Goal: Task Accomplishment & Management: Manage account settings

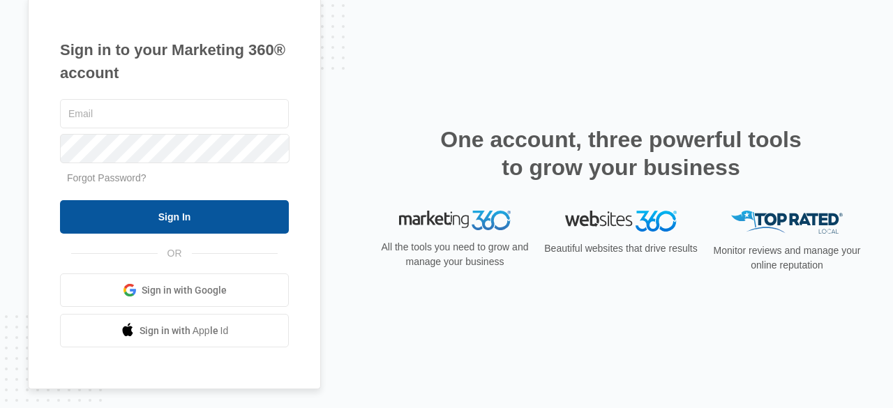
type input "[PERSON_NAME][EMAIL_ADDRESS][DOMAIN_NAME]"
click at [264, 211] on input "Sign In" at bounding box center [174, 216] width 229 height 33
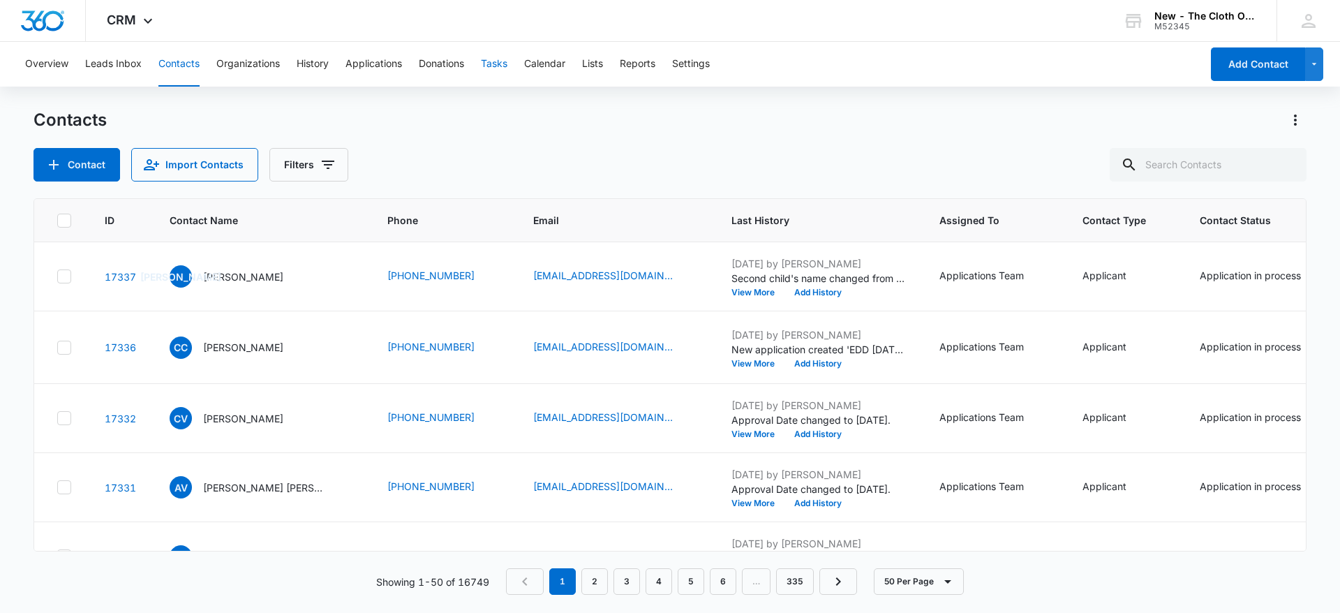
click at [488, 66] on button "Tasks" at bounding box center [494, 64] width 27 height 45
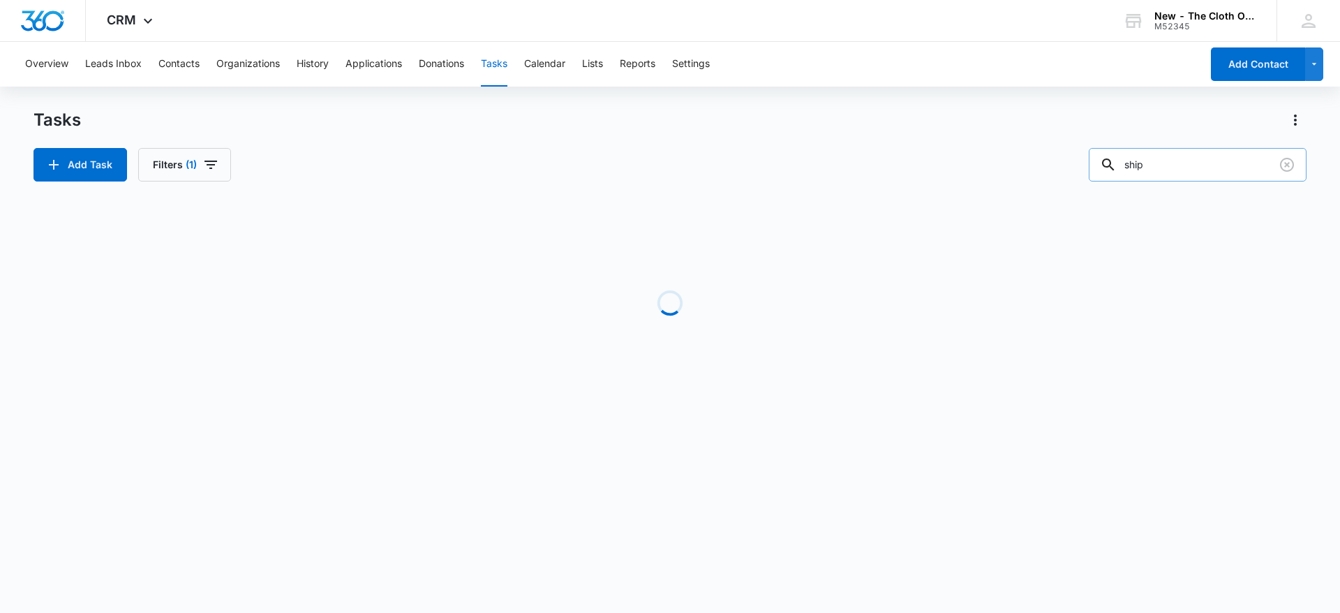
click at [1201, 165] on input "ship" at bounding box center [1197, 164] width 218 height 33
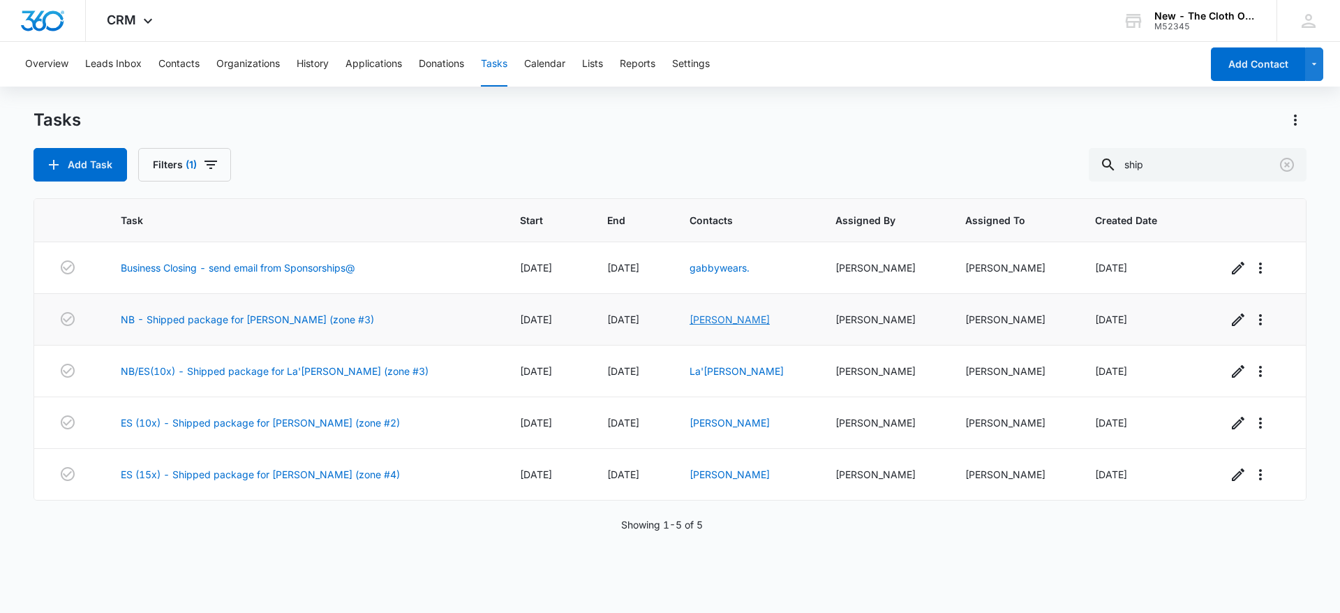
click at [733, 323] on link "[PERSON_NAME]" at bounding box center [729, 319] width 80 height 12
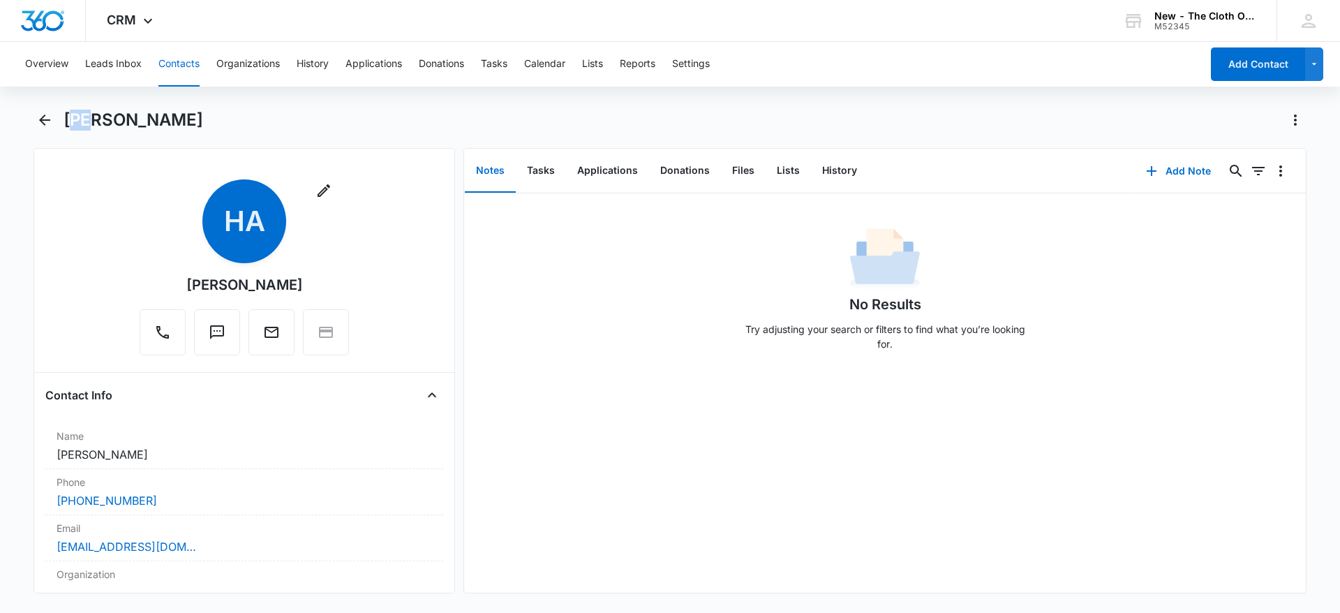
drag, startPoint x: 71, startPoint y: 118, endPoint x: 110, endPoint y: 118, distance: 39.1
click at [105, 118] on h1 "[PERSON_NAME]" at bounding box center [133, 120] width 140 height 21
drag, startPoint x: 67, startPoint y: 115, endPoint x: 187, endPoint y: 121, distance: 120.1
click at [187, 121] on div "[PERSON_NAME]" at bounding box center [684, 120] width 1243 height 22
copy h1 "[PERSON_NAME]"
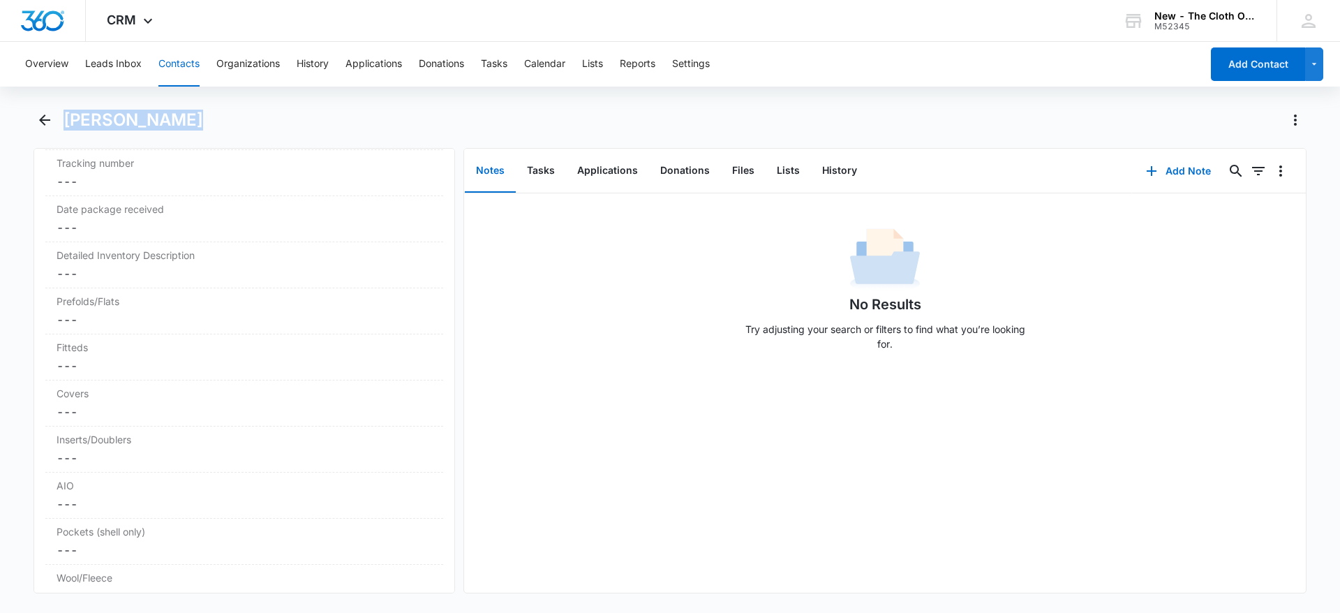
scroll to position [3327, 0]
click at [104, 261] on dd "Cancel Save Changes ---" at bounding box center [244, 265] width 375 height 17
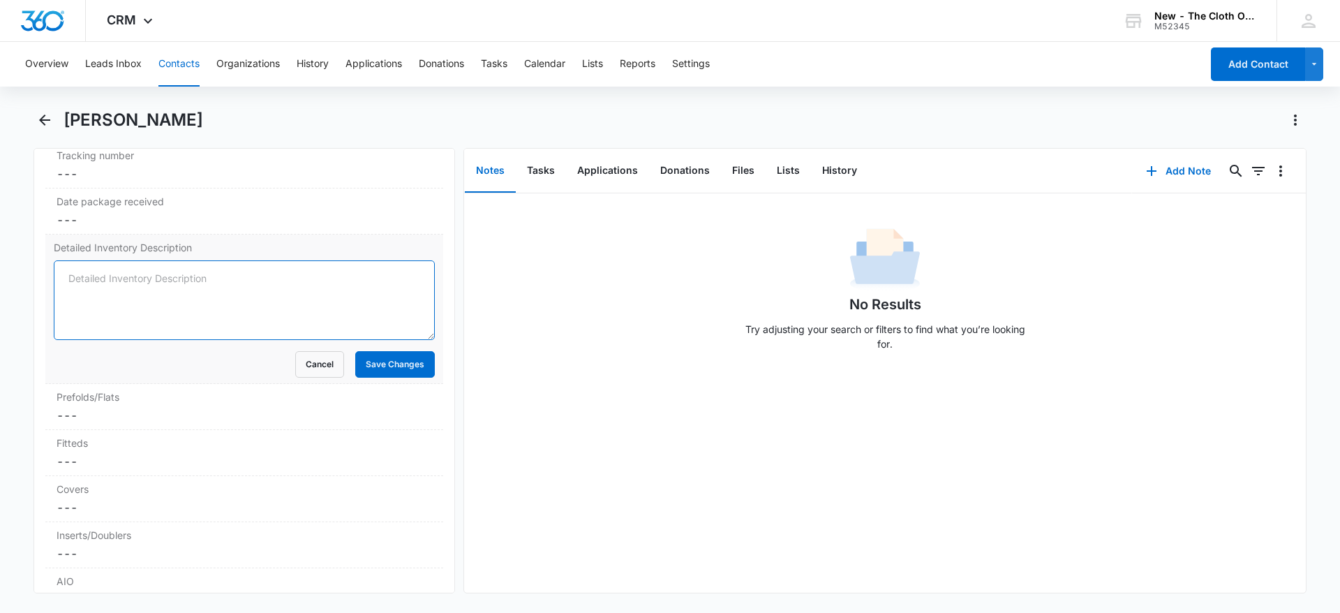
click at [102, 271] on textarea "Detailed Inventory Description" at bounding box center [244, 300] width 381 height 80
paste textarea "1 SNAPPI (green) 17 PREFOLDS (2 Nickie’s Diapers, 15 Clotheez Small) 1 PREFLAT …"
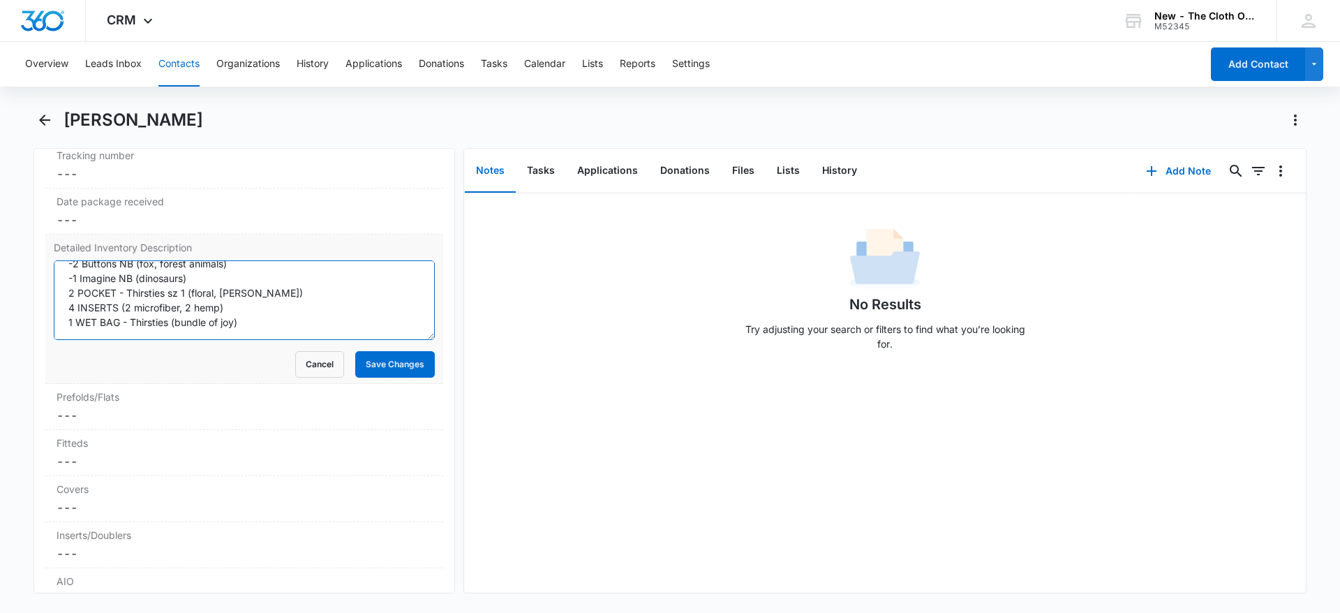
scroll to position [103, 0]
type textarea "NB: 1 SNAPPI (green) 17 PREFOLDS (2 Nickie’s Diapers, 15 Clotheez Small) 1 PREF…"
click at [46, 314] on div "Detailed Inventory Description NB: 1 SNAPPI (green) 17 PREFOLDS (2 Nickie’s Dia…" at bounding box center [244, 308] width 398 height 149
click at [381, 360] on button "Save Changes" at bounding box center [395, 364] width 80 height 27
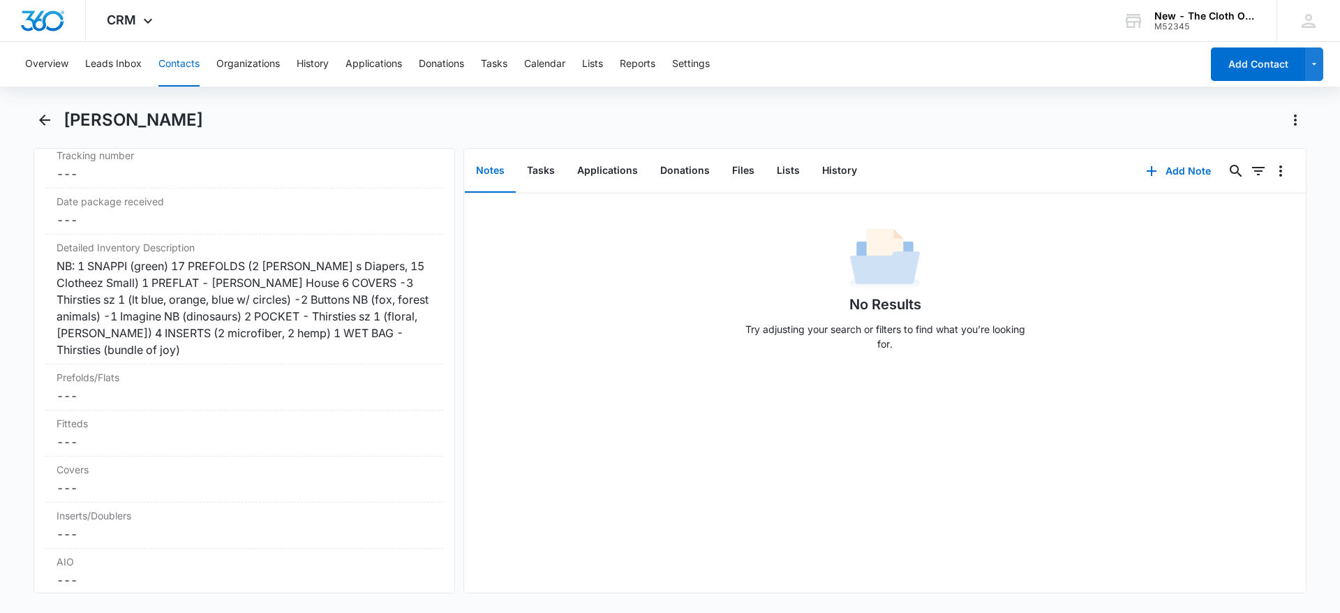
scroll to position [3807, 0]
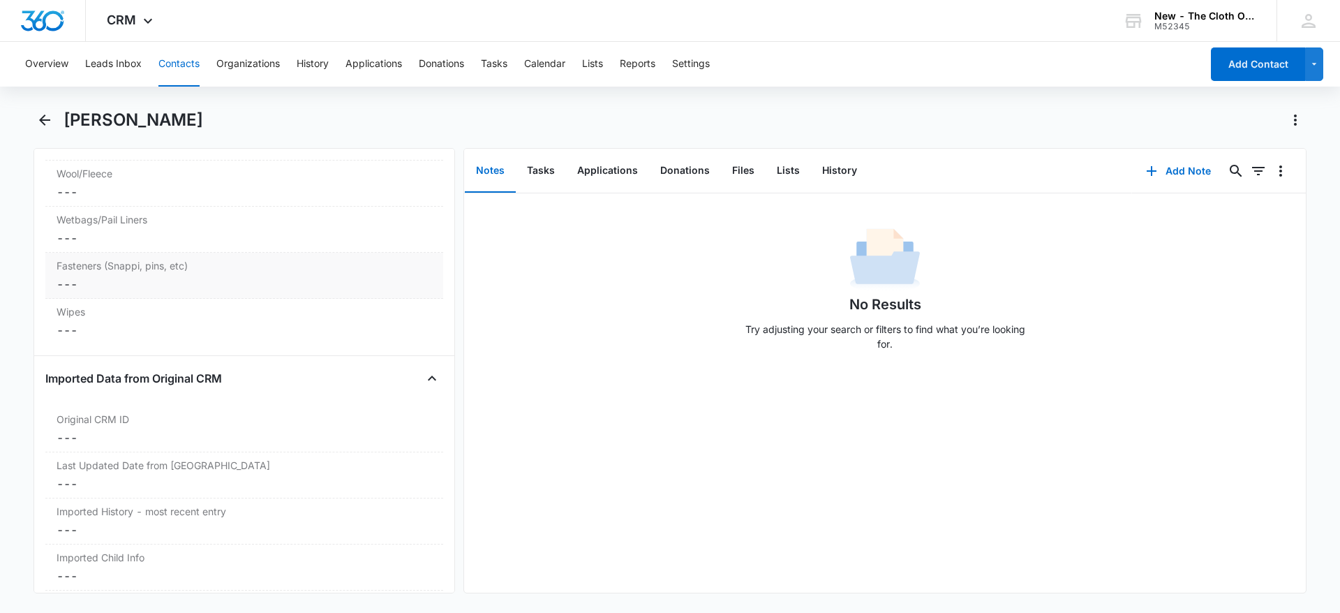
click at [108, 286] on dd "Cancel Save Changes ---" at bounding box center [244, 284] width 375 height 17
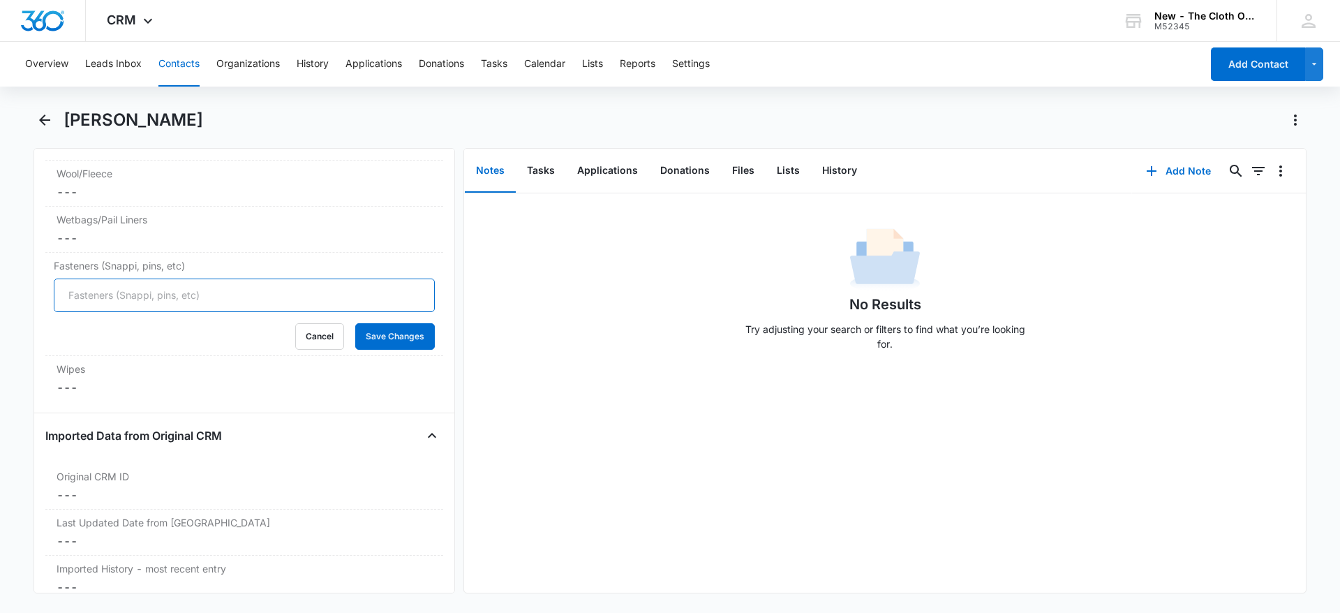
click at [107, 287] on input "Fasteners (Snappi, pins, etc)" at bounding box center [244, 294] width 381 height 33
type input "1"
click at [380, 338] on button "Save Changes" at bounding box center [395, 336] width 80 height 27
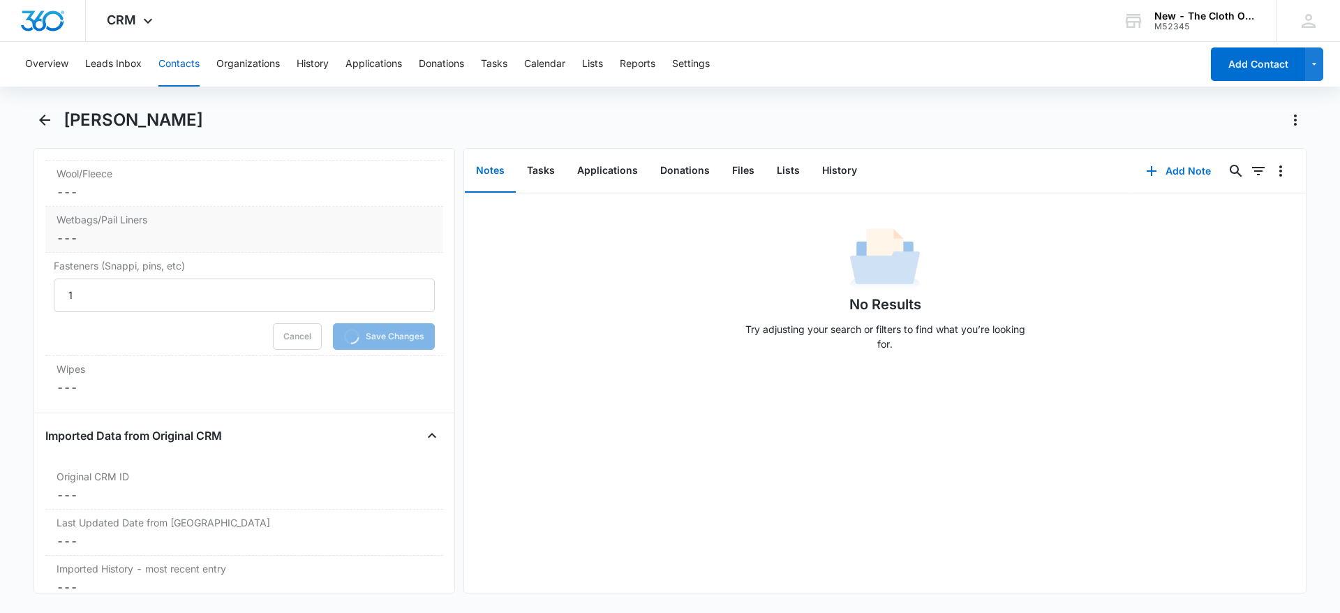
click at [137, 234] on dd "Cancel Save Changes ---" at bounding box center [244, 238] width 375 height 17
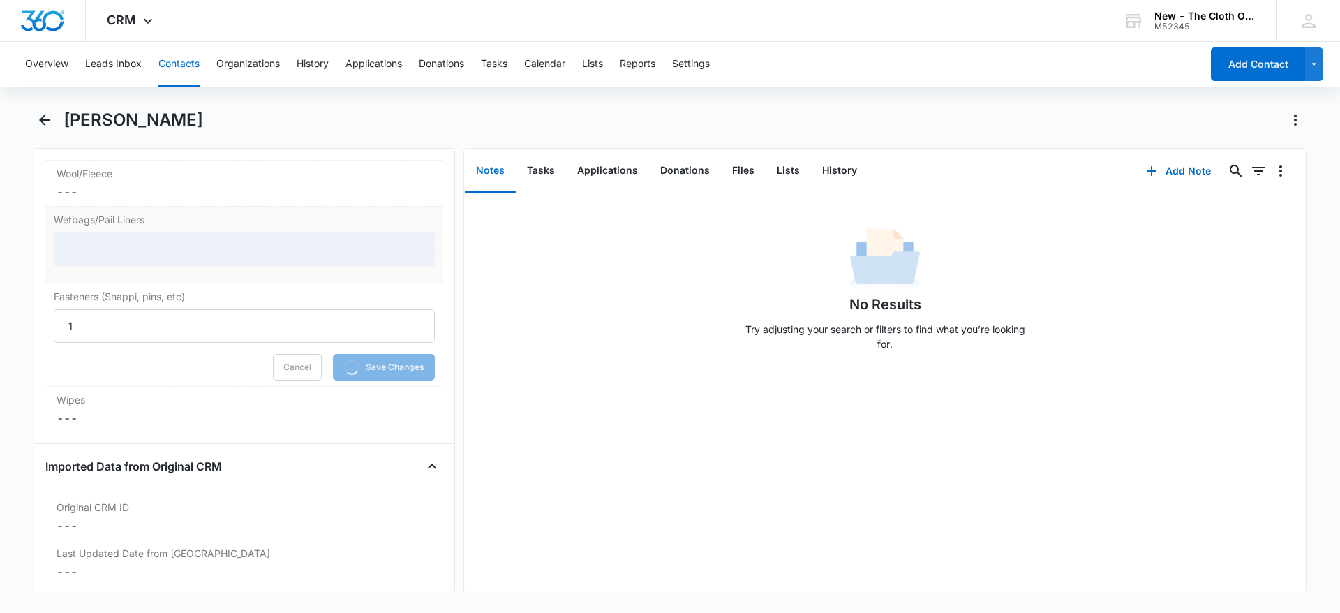
click at [112, 243] on div at bounding box center [244, 248] width 381 height 33
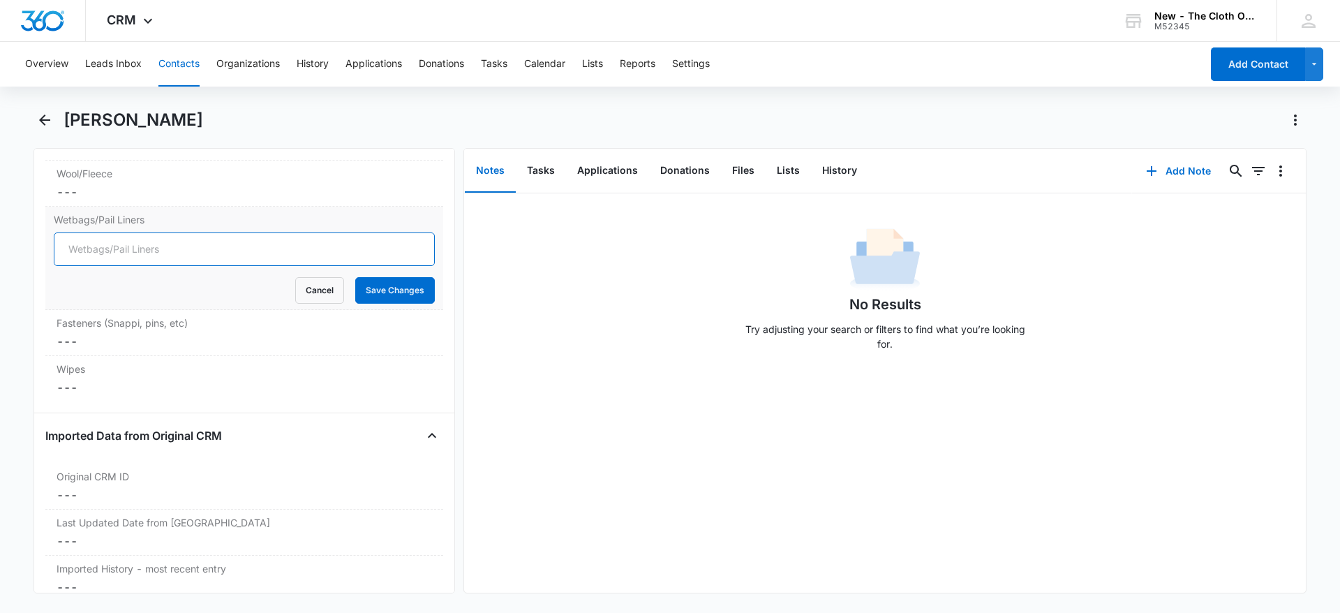
click at [112, 242] on input "Wetbags/Pail Liners" at bounding box center [244, 248] width 381 height 33
type input "1"
click at [355, 280] on button "Save Changes" at bounding box center [395, 290] width 80 height 27
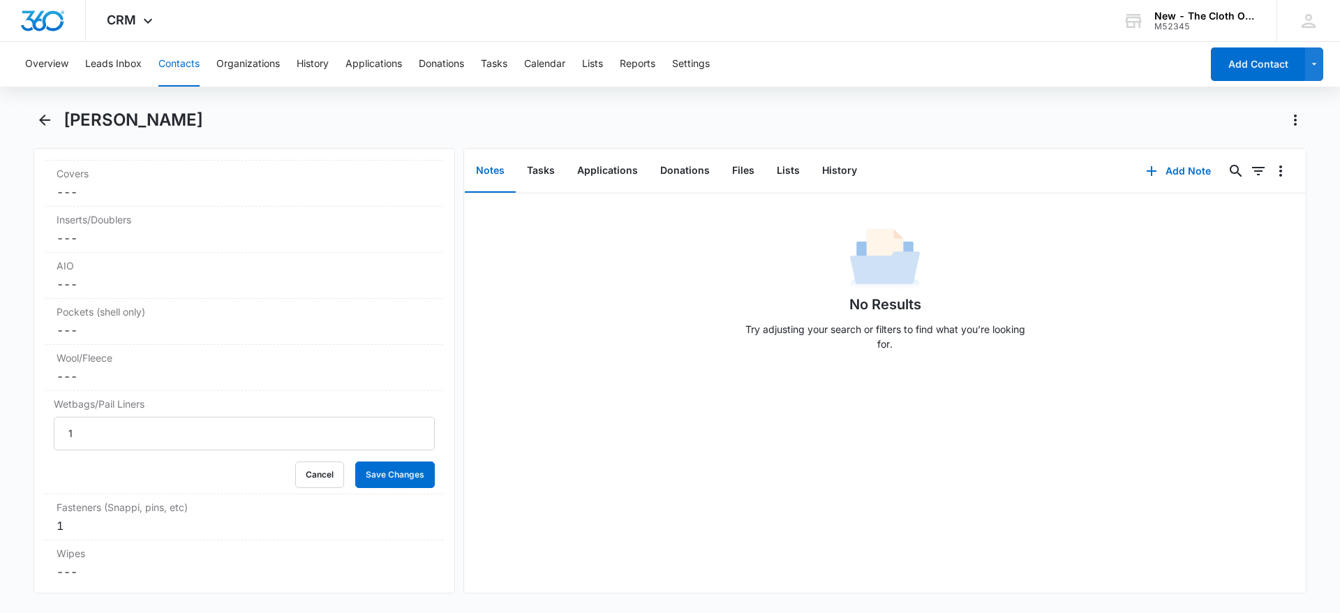
scroll to position [3597, 0]
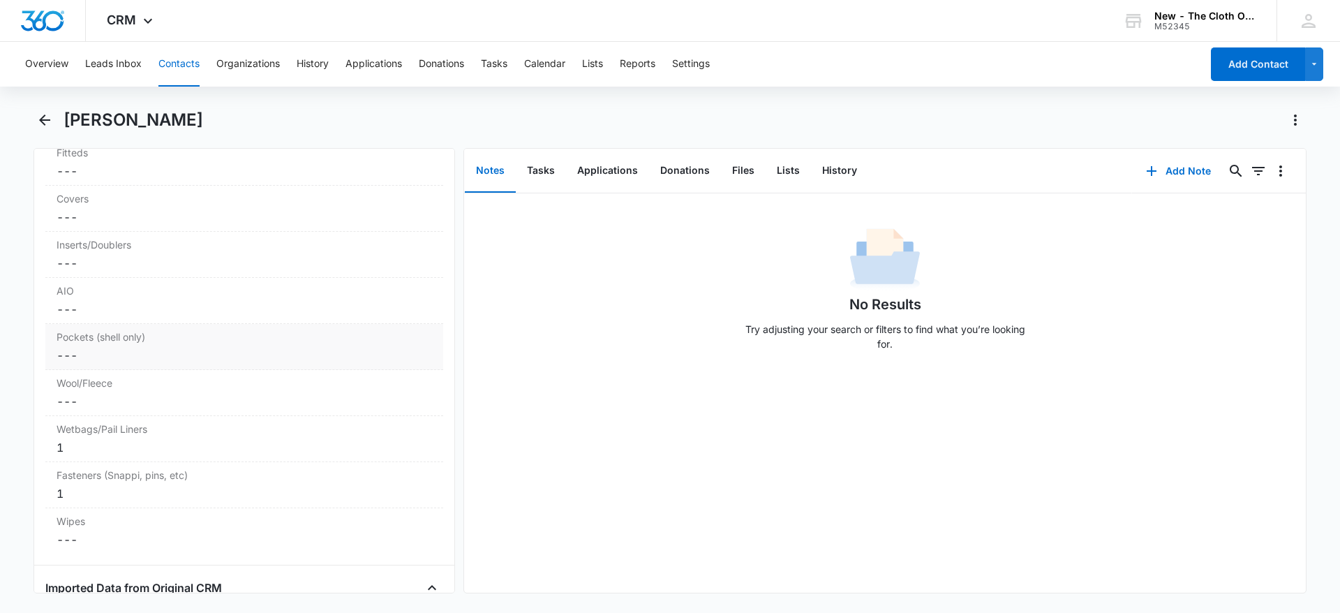
click at [90, 357] on dd "Cancel Save Changes ---" at bounding box center [244, 355] width 375 height 17
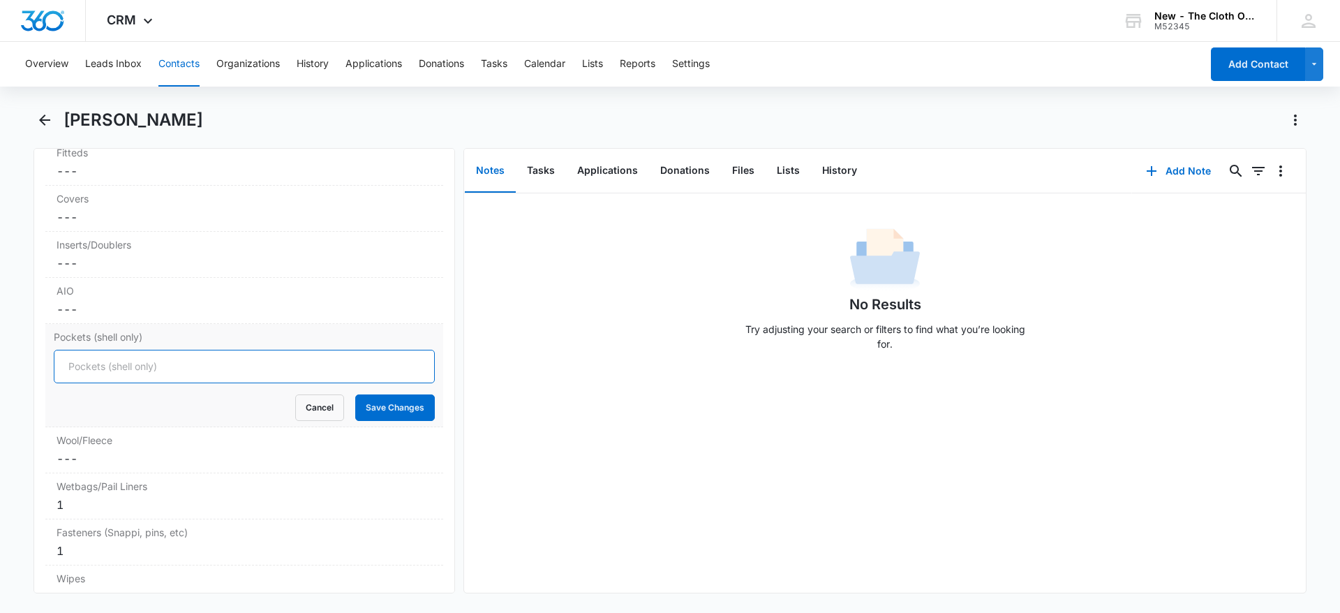
click at [90, 361] on input "Pockets (shell only)" at bounding box center [244, 366] width 381 height 33
type input "2"
click at [357, 410] on button "Save Changes" at bounding box center [395, 407] width 80 height 27
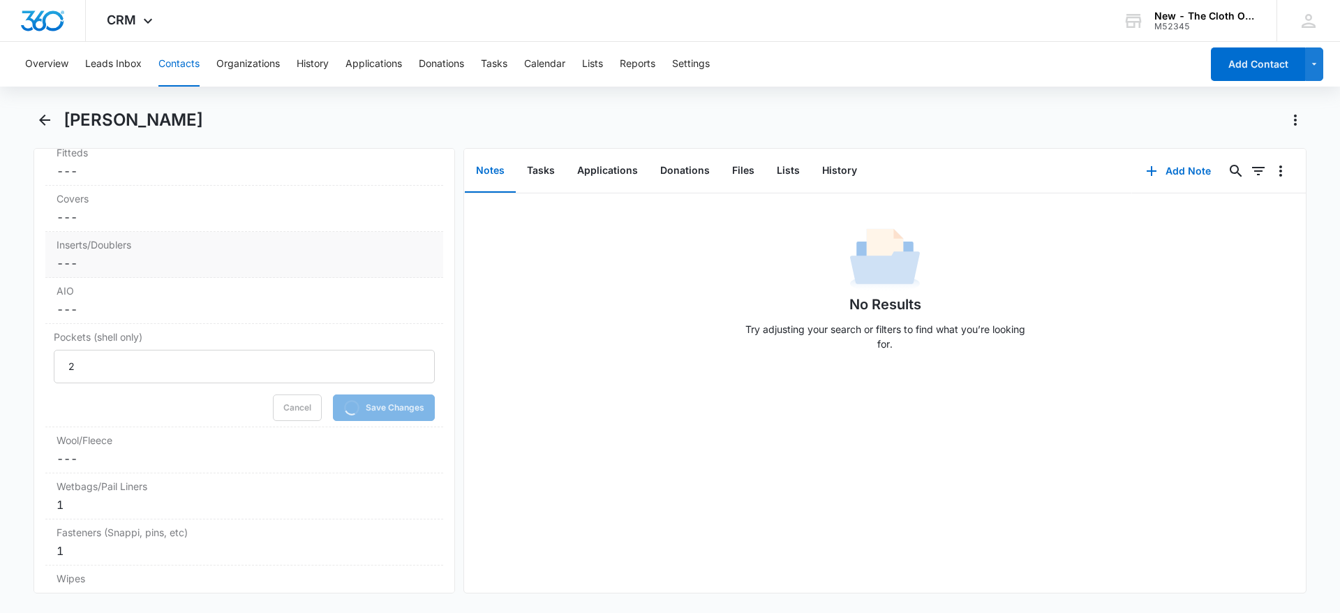
click at [115, 264] on dd "Cancel Save Changes ---" at bounding box center [244, 263] width 375 height 17
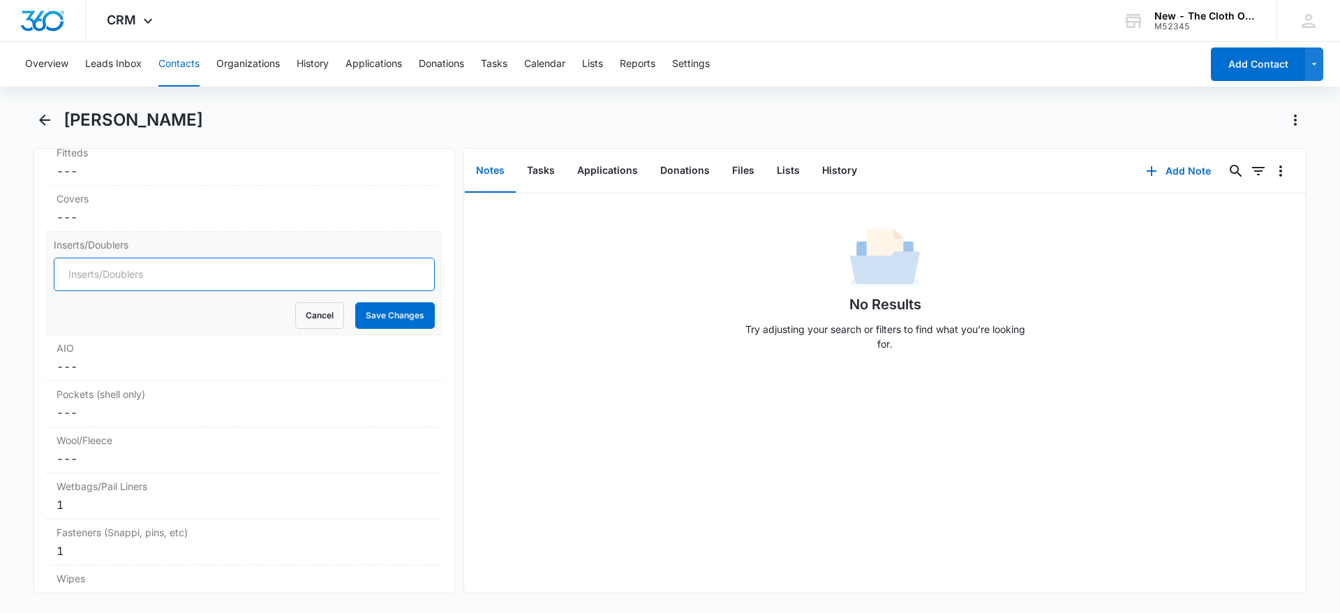
click at [115, 271] on input "Inserts/Doublers" at bounding box center [244, 273] width 381 height 33
type input "4"
click at [369, 313] on button "Save Changes" at bounding box center [395, 315] width 80 height 27
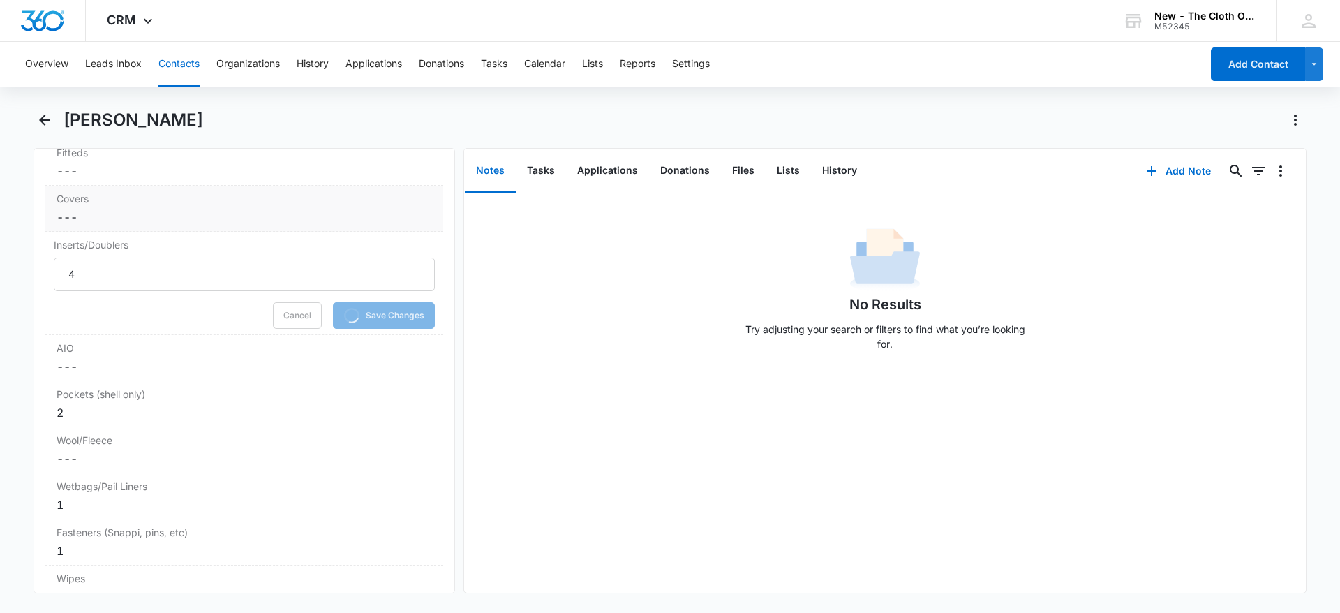
click at [148, 217] on dd "Cancel Save Changes ---" at bounding box center [244, 217] width 375 height 17
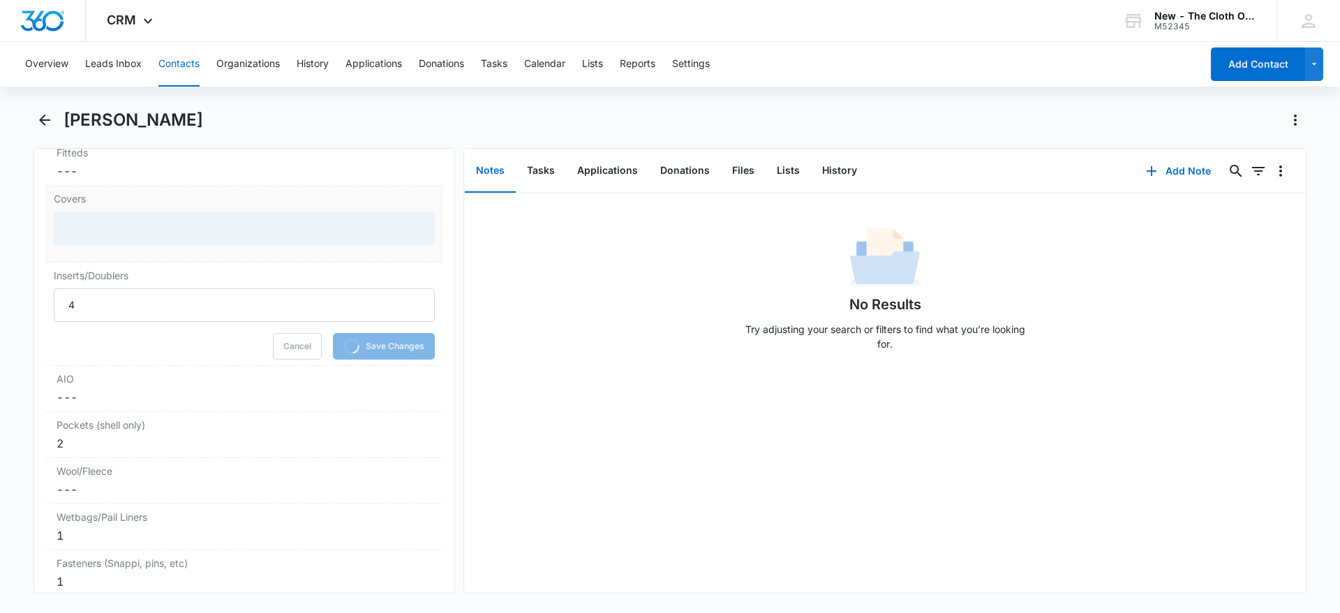
click at [102, 227] on div at bounding box center [244, 227] width 381 height 33
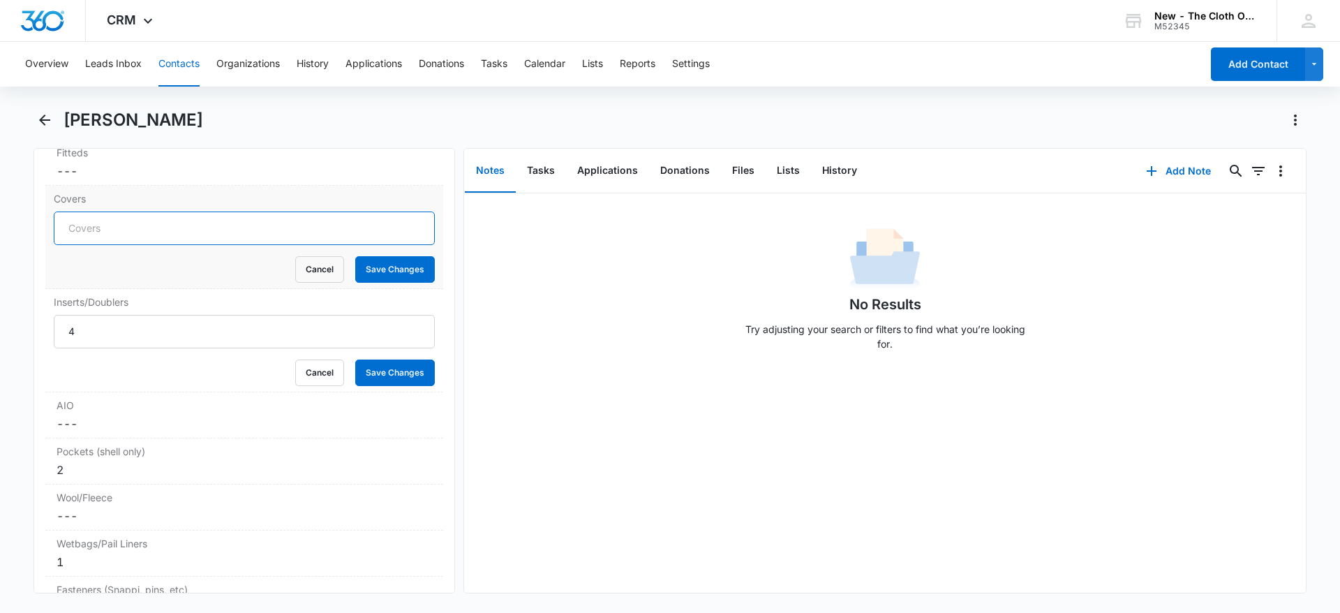
click at [102, 227] on input "Covers" at bounding box center [244, 227] width 381 height 33
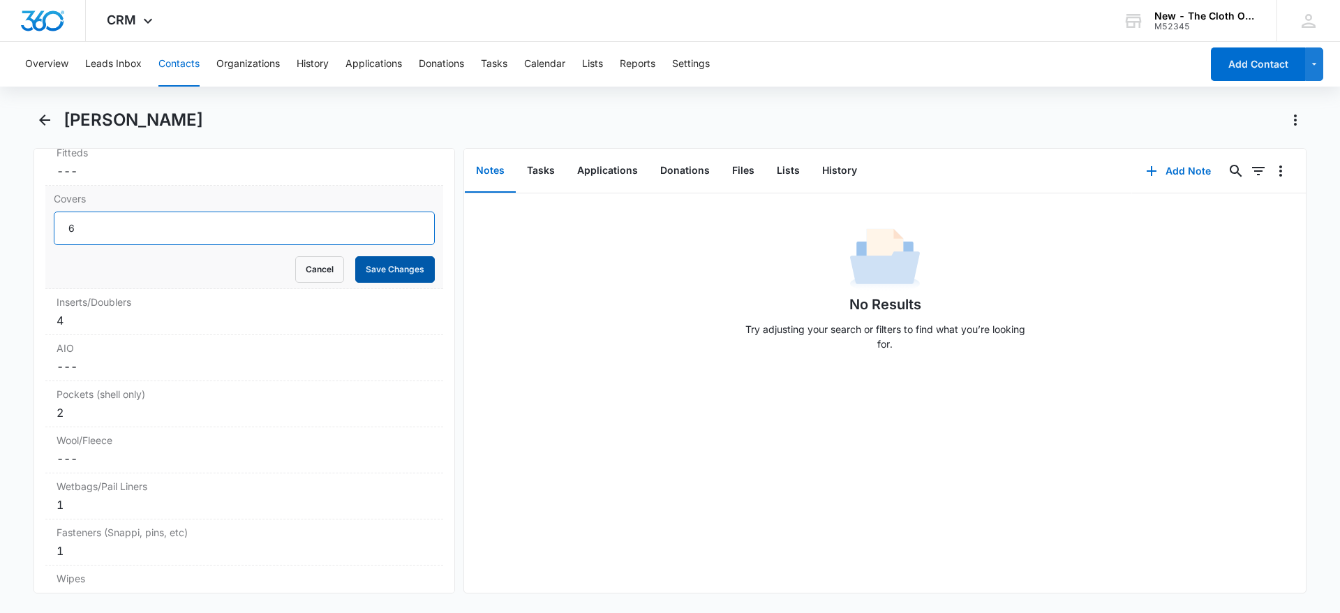
type input "6"
click at [368, 262] on button "Save Changes" at bounding box center [395, 269] width 80 height 27
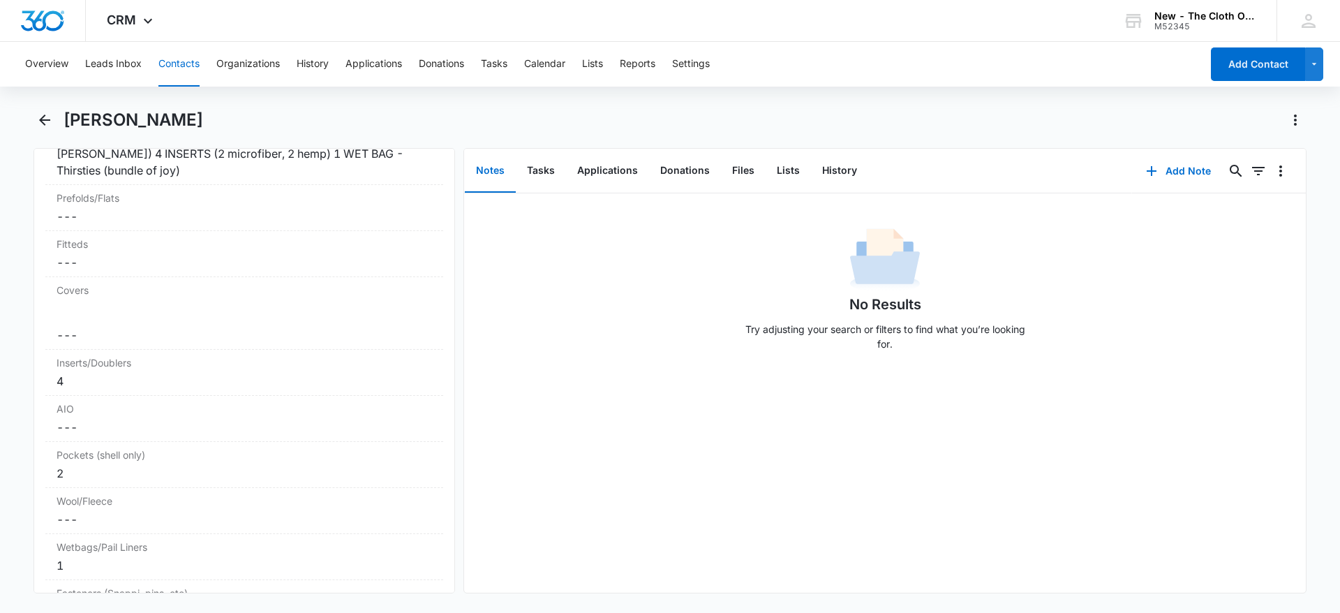
scroll to position [3472, 0]
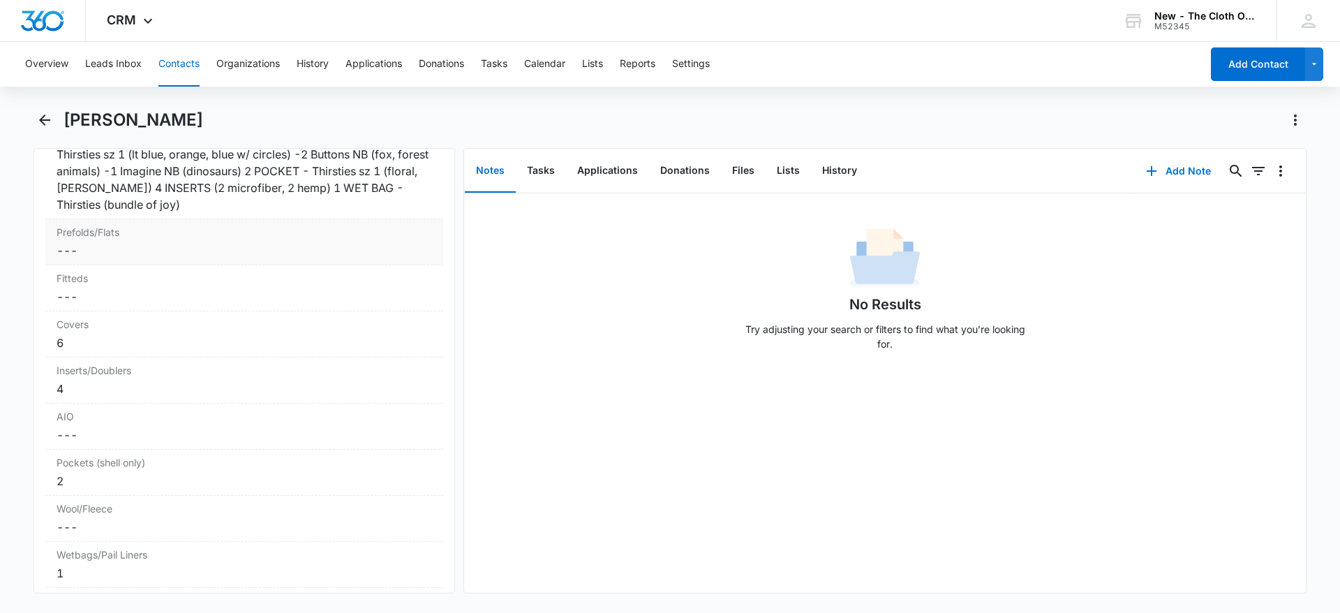
click at [132, 248] on dd "Cancel Save Changes ---" at bounding box center [244, 250] width 375 height 17
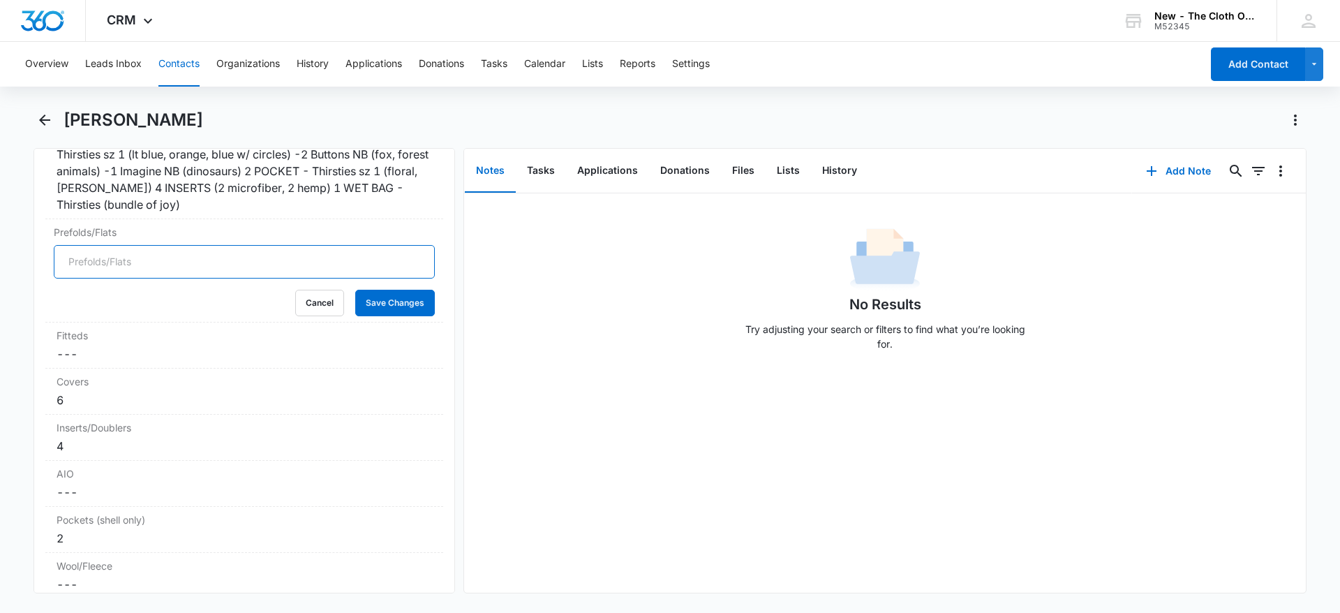
click at [72, 260] on input "Prefolds/Flats" at bounding box center [244, 261] width 381 height 33
type input "18"
click at [379, 299] on button "Save Changes" at bounding box center [395, 303] width 80 height 27
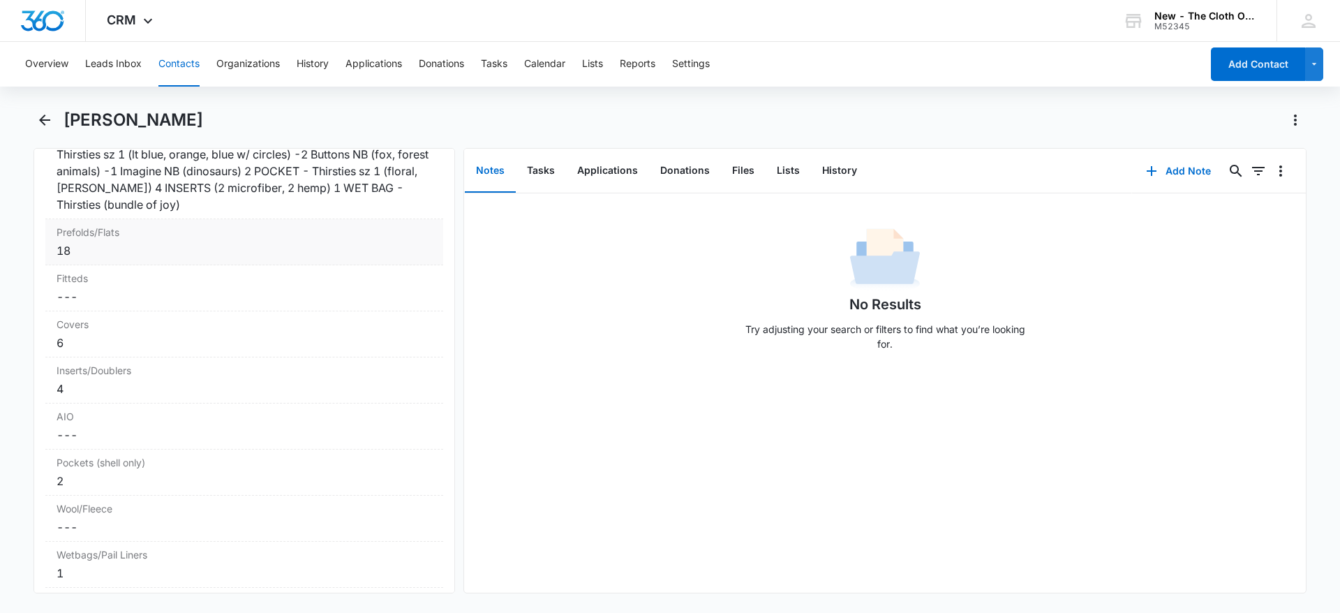
click at [379, 299] on dd "Cancel Save Changes ---" at bounding box center [244, 296] width 375 height 17
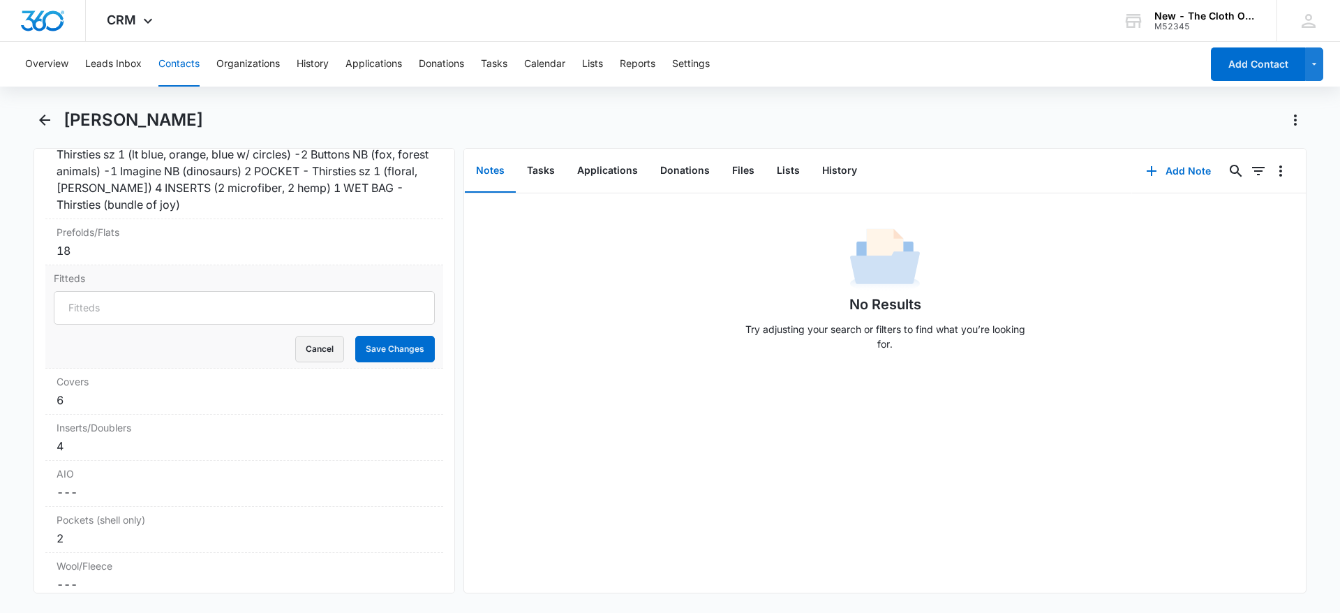
click at [313, 349] on button "Cancel" at bounding box center [319, 349] width 49 height 27
